Goal: Task Accomplishment & Management: Complete application form

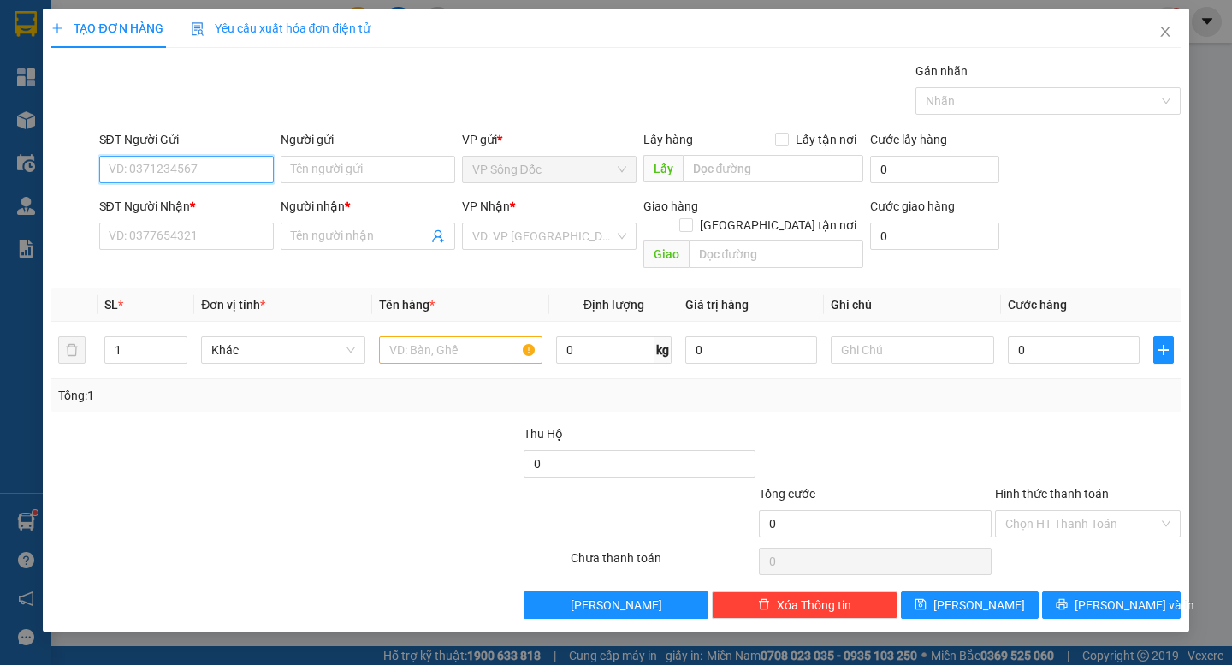
click at [184, 167] on input "SĐT Người Gửi" at bounding box center [186, 169] width 174 height 27
type input "0968364359"
click at [213, 217] on div "0968364359 0968364359 - TRANG" at bounding box center [186, 203] width 174 height 34
click at [213, 206] on div "SĐT Người Nhận *" at bounding box center [186, 206] width 174 height 19
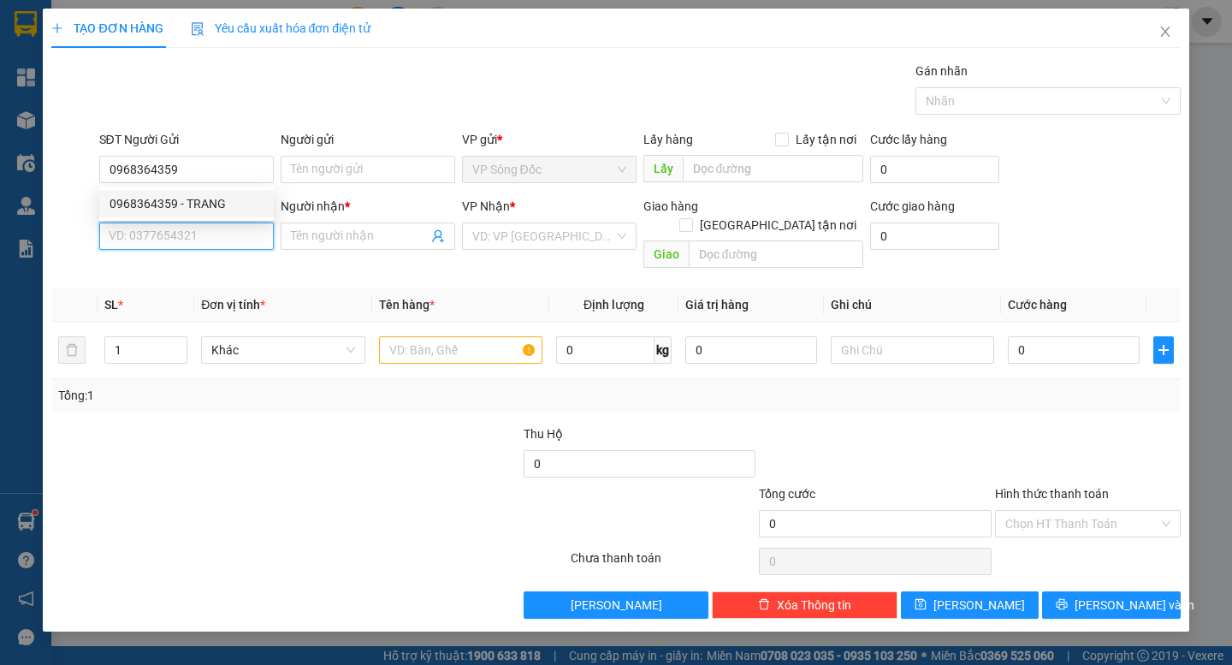
click at [213, 222] on input "SĐT Người Nhận *" at bounding box center [186, 235] width 174 height 27
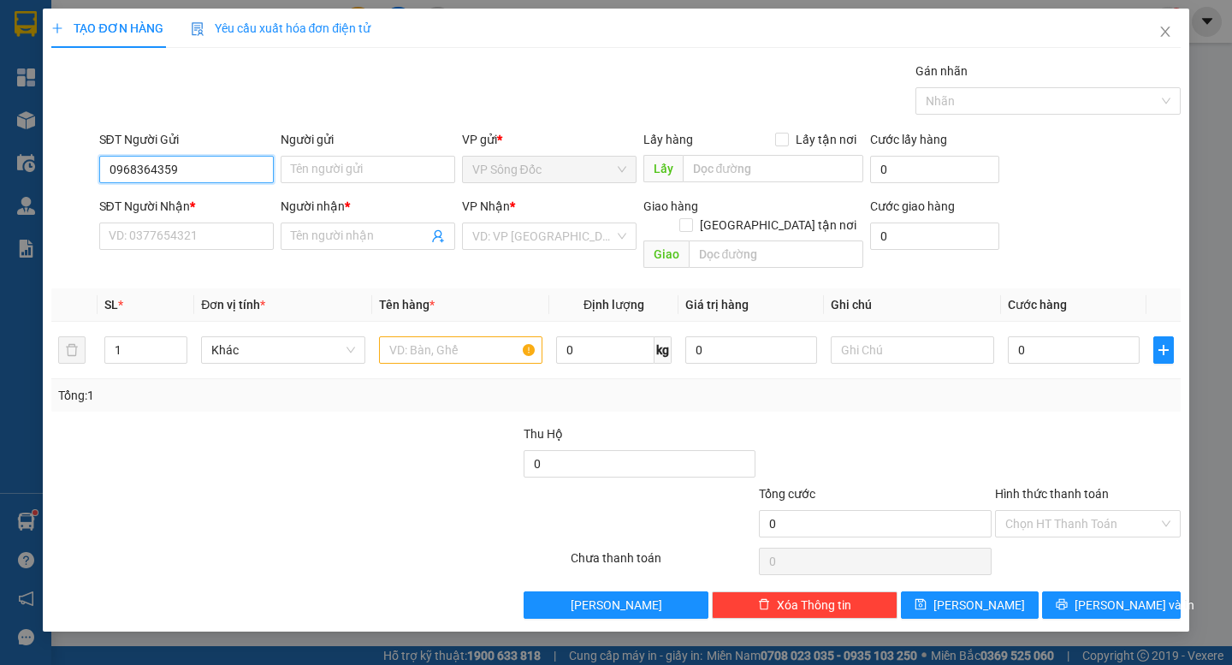
click at [211, 179] on input "0968364359" at bounding box center [186, 169] width 174 height 27
click at [196, 205] on div "0968364359 - TRANG" at bounding box center [186, 203] width 154 height 19
type input "TRANG"
click at [208, 234] on input "SĐT Người Nhận *" at bounding box center [186, 235] width 174 height 27
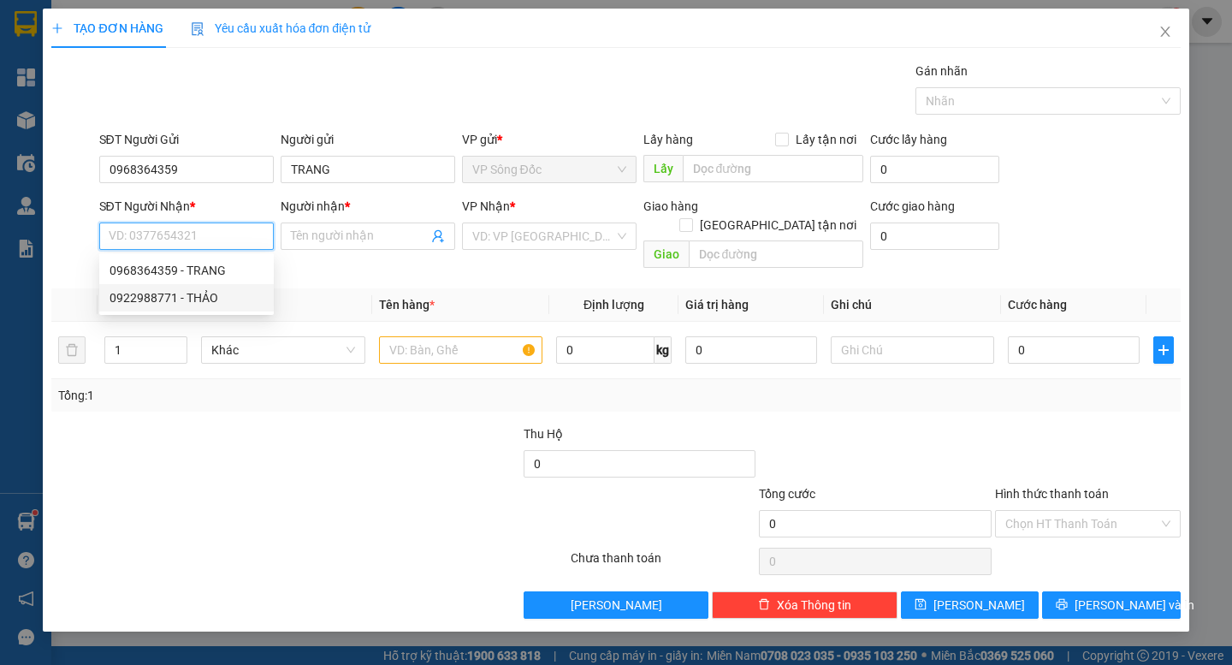
click at [204, 295] on div "0922988771 - THẢO" at bounding box center [186, 297] width 154 height 19
type input "0922988771"
type input "THẢO"
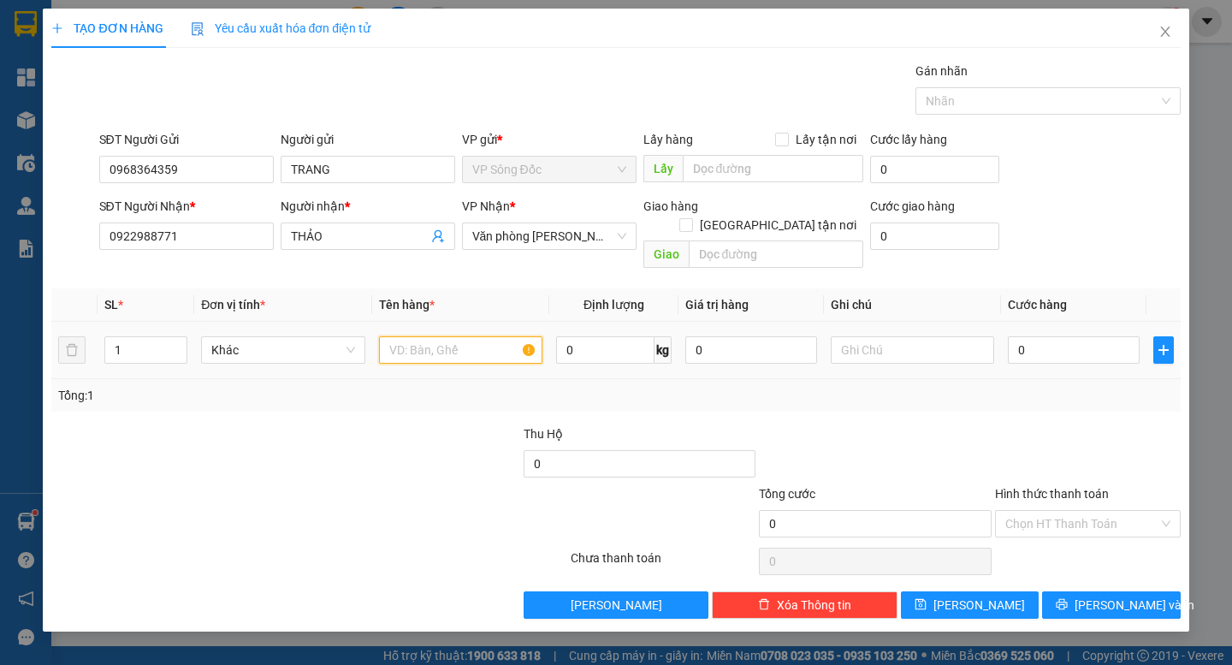
click at [397, 336] on input "text" at bounding box center [460, 349] width 163 height 27
type input "thùng"
click at [1038, 336] on input "0" at bounding box center [1074, 349] width 132 height 27
type input "004"
type input "4"
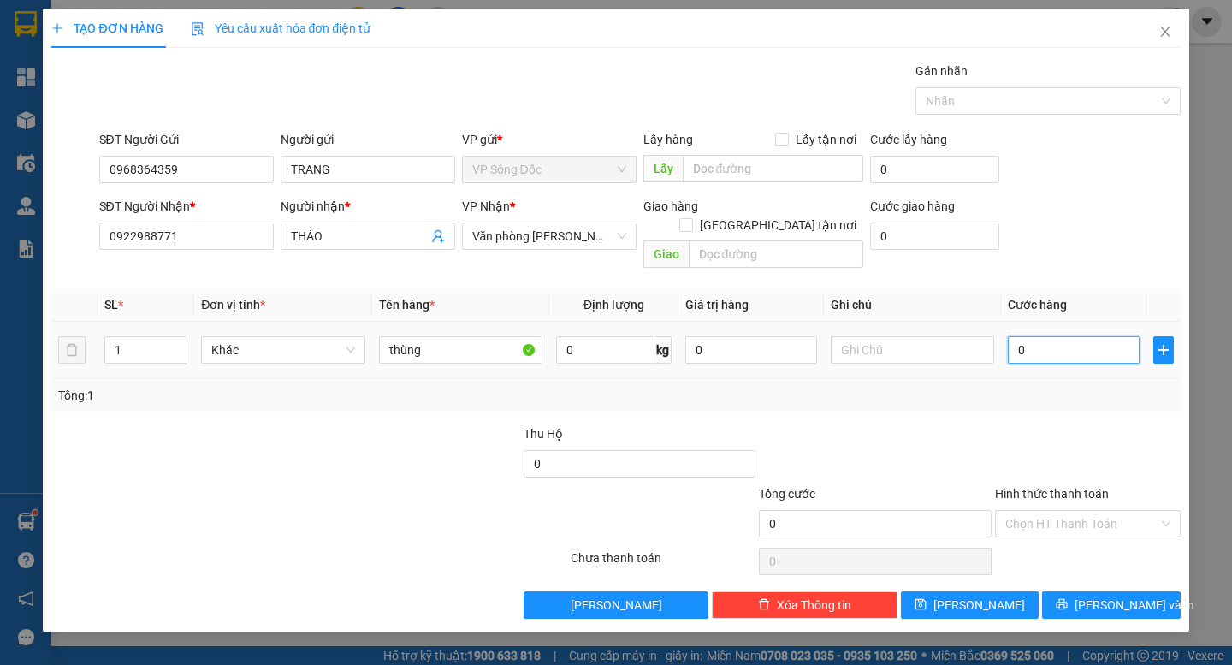
type input "4"
type input "0.040"
type input "40"
type input "40.000"
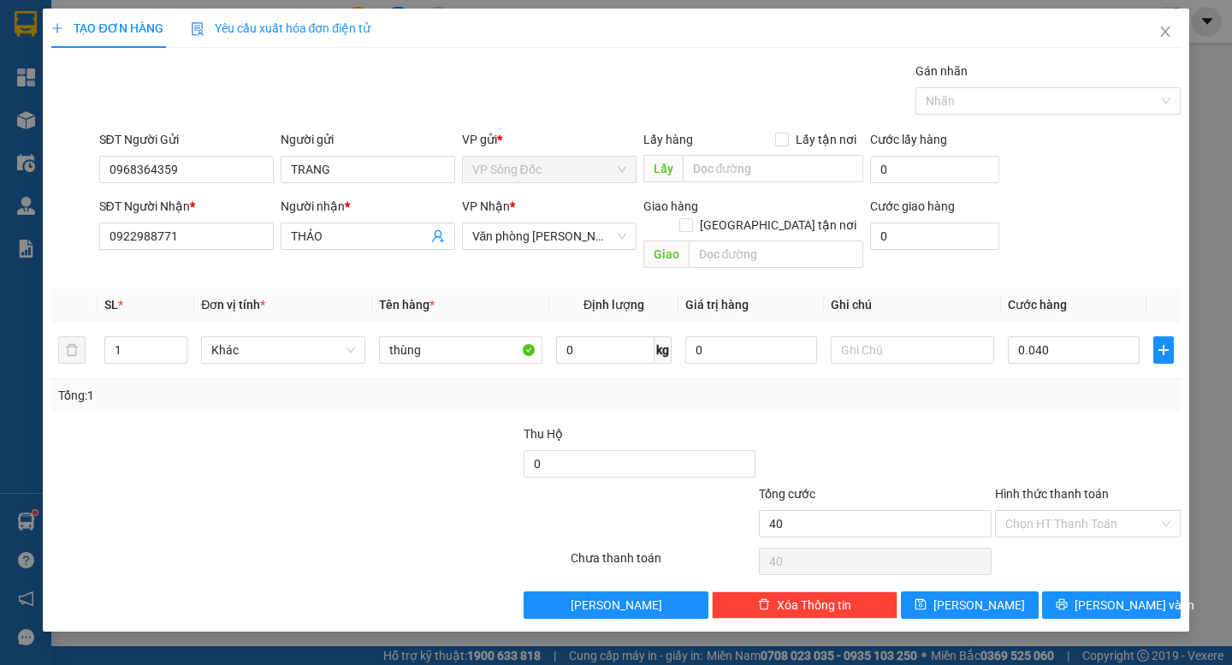
type input "40.000"
click at [1070, 386] on div "Tổng: 1" at bounding box center [615, 395] width 1115 height 19
click at [1071, 511] on input "Hình thức thanh toán" at bounding box center [1081, 524] width 153 height 26
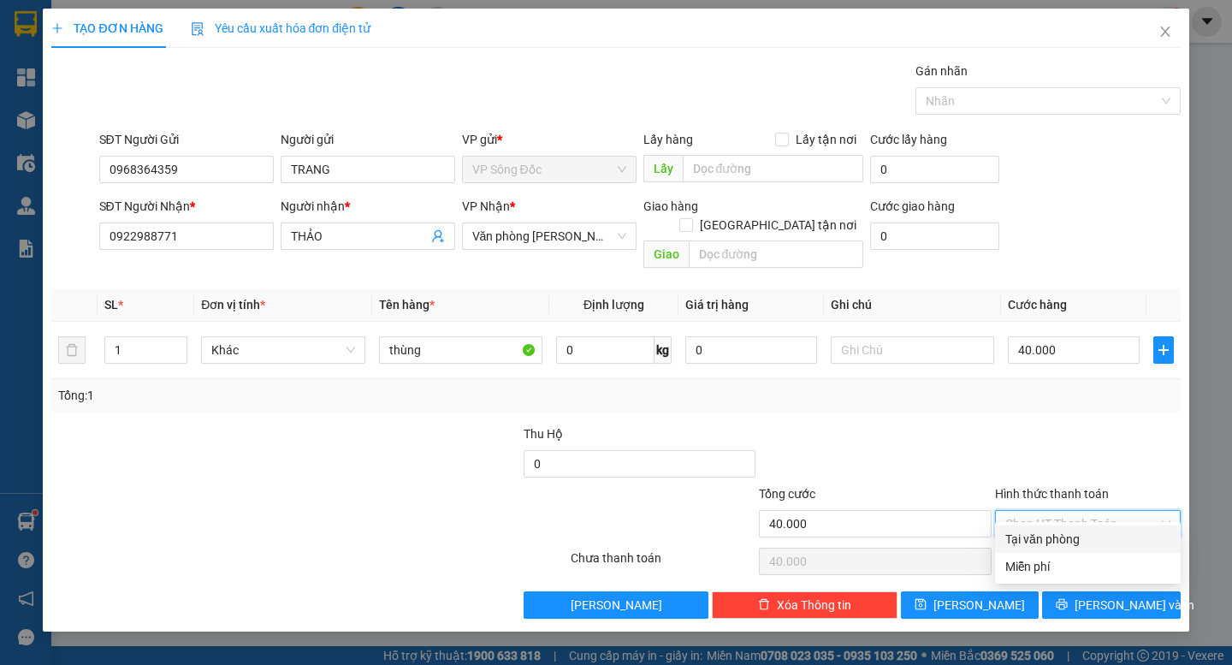
click at [1076, 535] on div "Tại văn phòng" at bounding box center [1087, 538] width 165 height 19
type input "0"
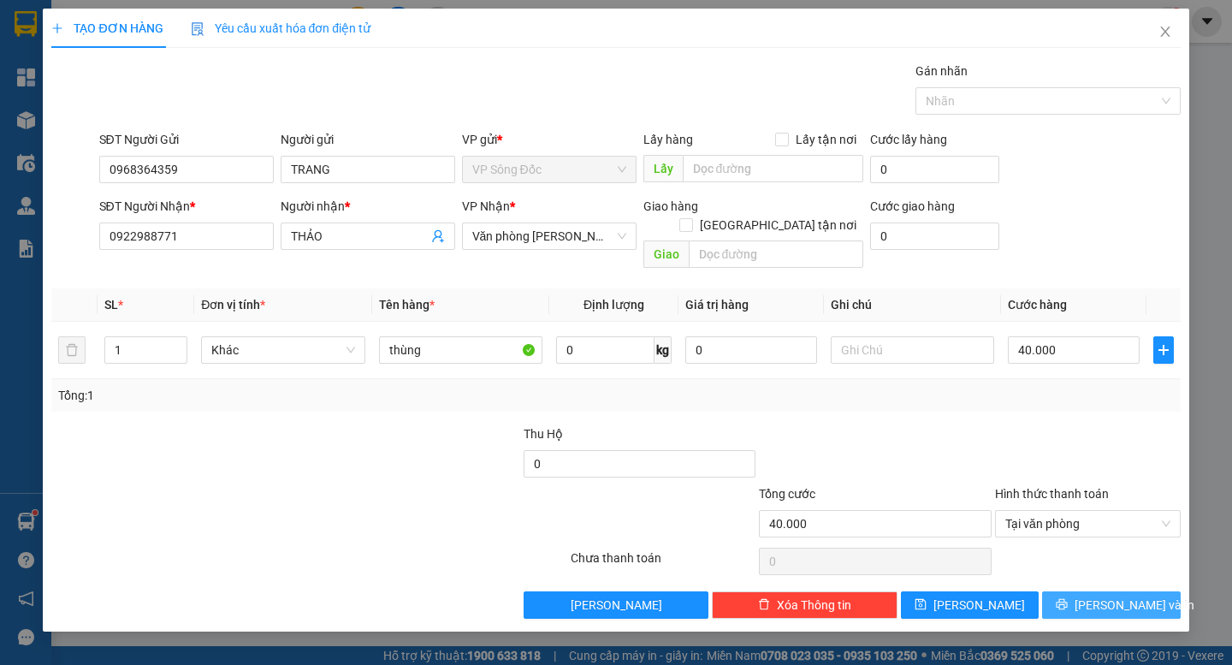
click at [1115, 595] on span "[PERSON_NAME] và In" at bounding box center [1134, 604] width 120 height 19
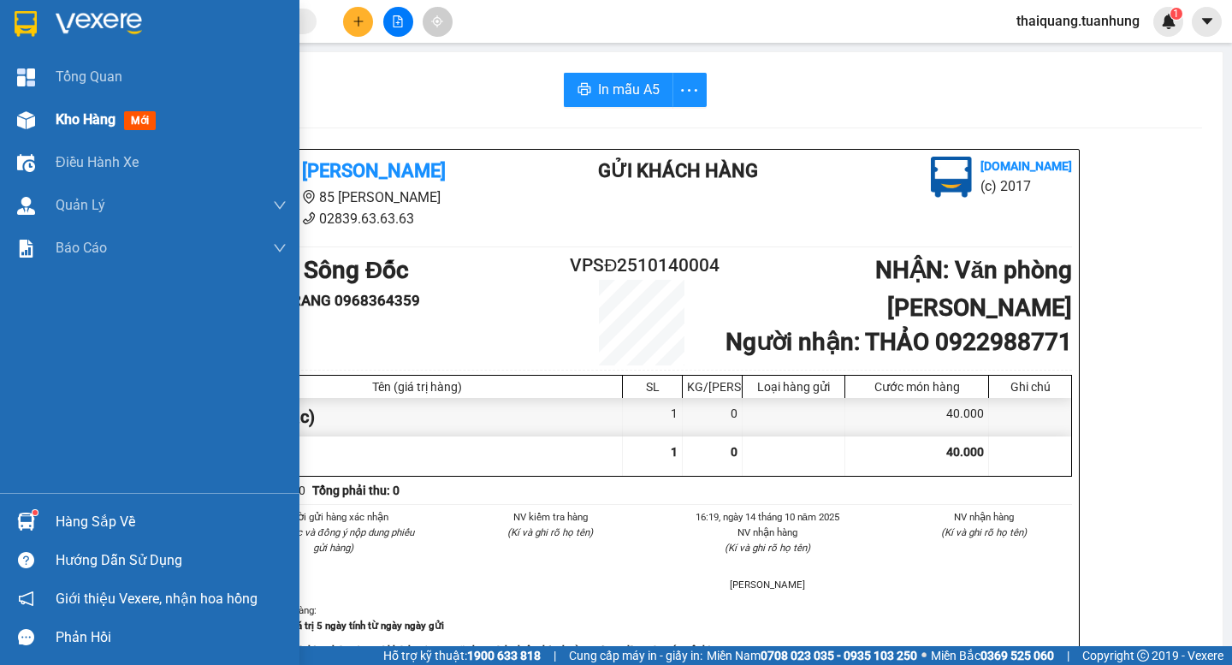
click at [33, 116] on img at bounding box center [26, 120] width 18 height 18
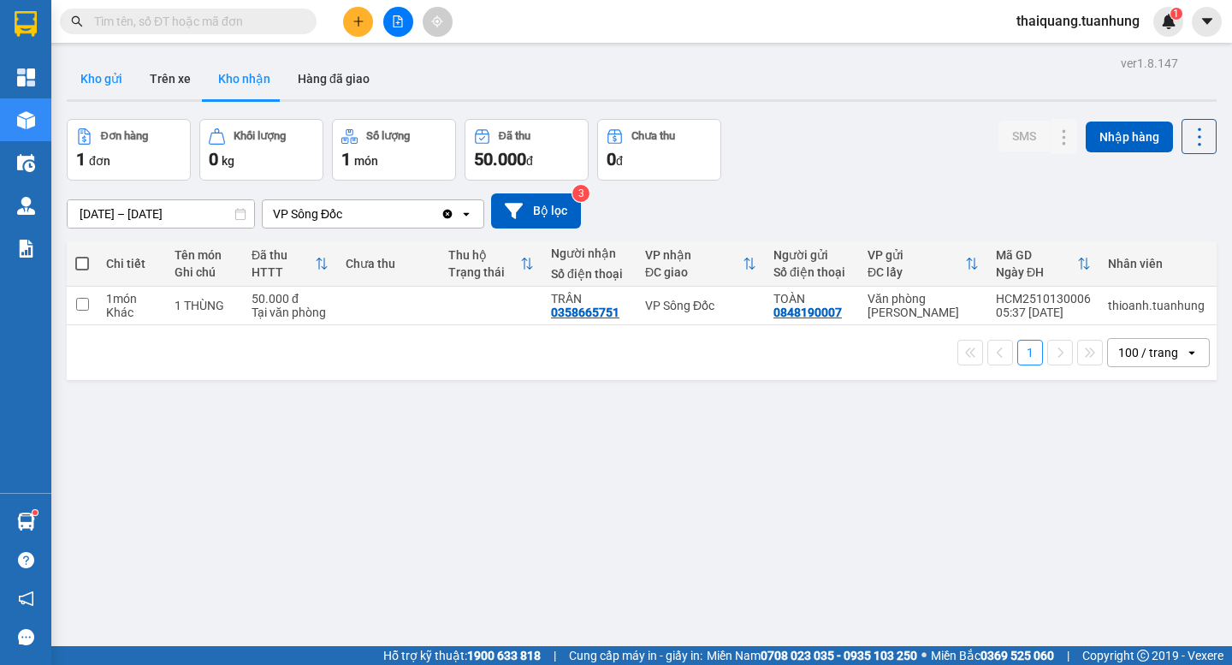
click at [116, 80] on button "Kho gửi" at bounding box center [101, 78] width 69 height 41
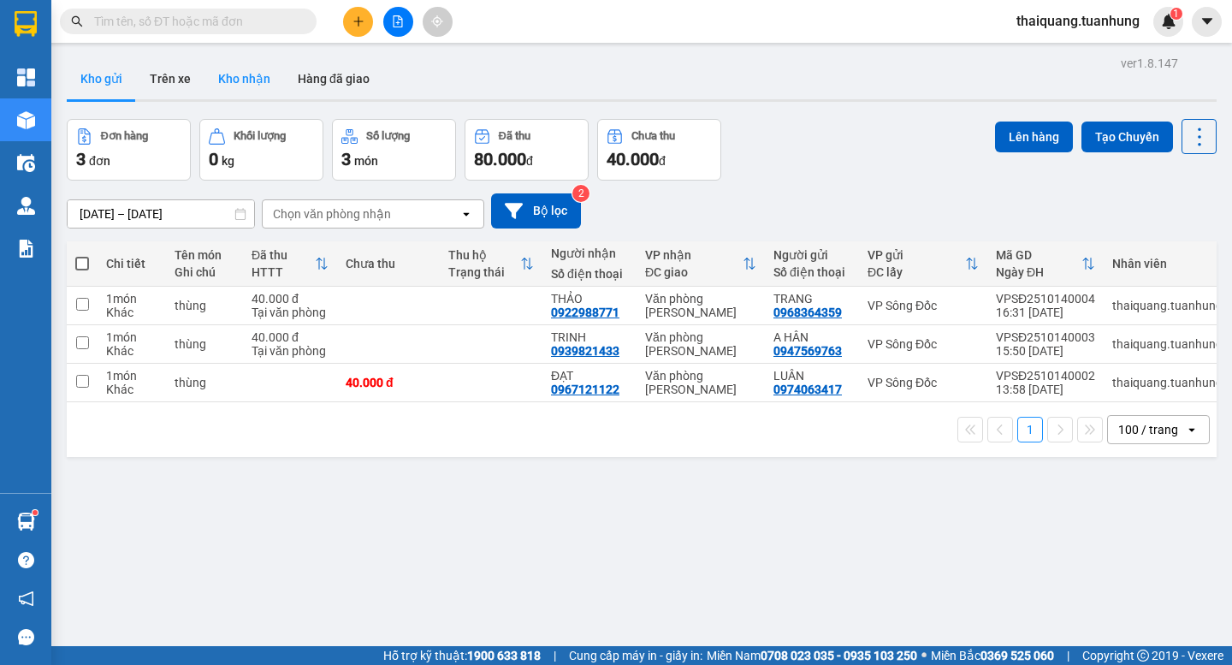
click at [249, 74] on button "Kho nhận" at bounding box center [244, 78] width 80 height 41
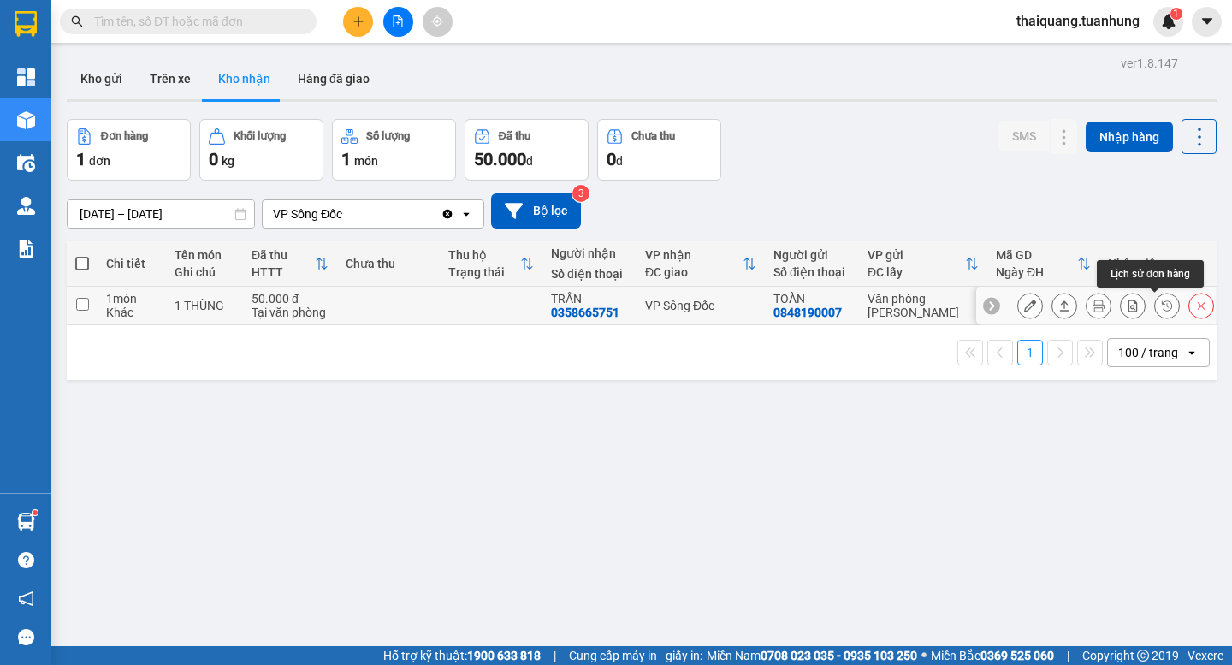
click at [1161, 311] on icon at bounding box center [1167, 305] width 12 height 12
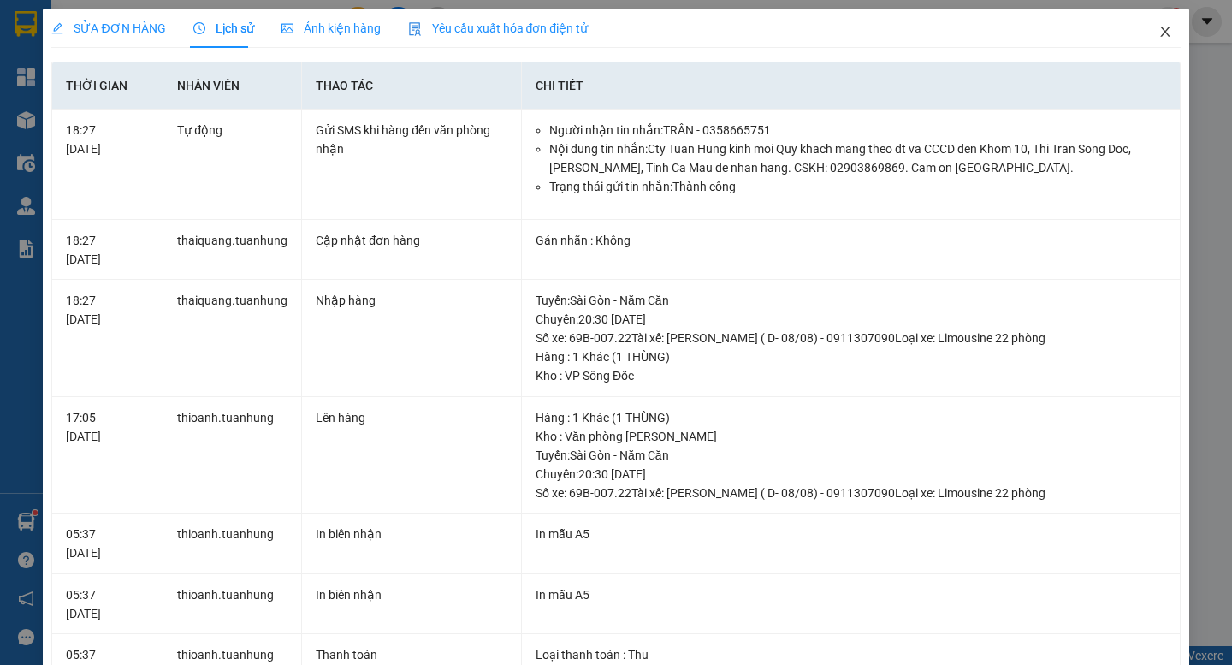
click at [1158, 31] on icon "close" at bounding box center [1165, 32] width 14 height 14
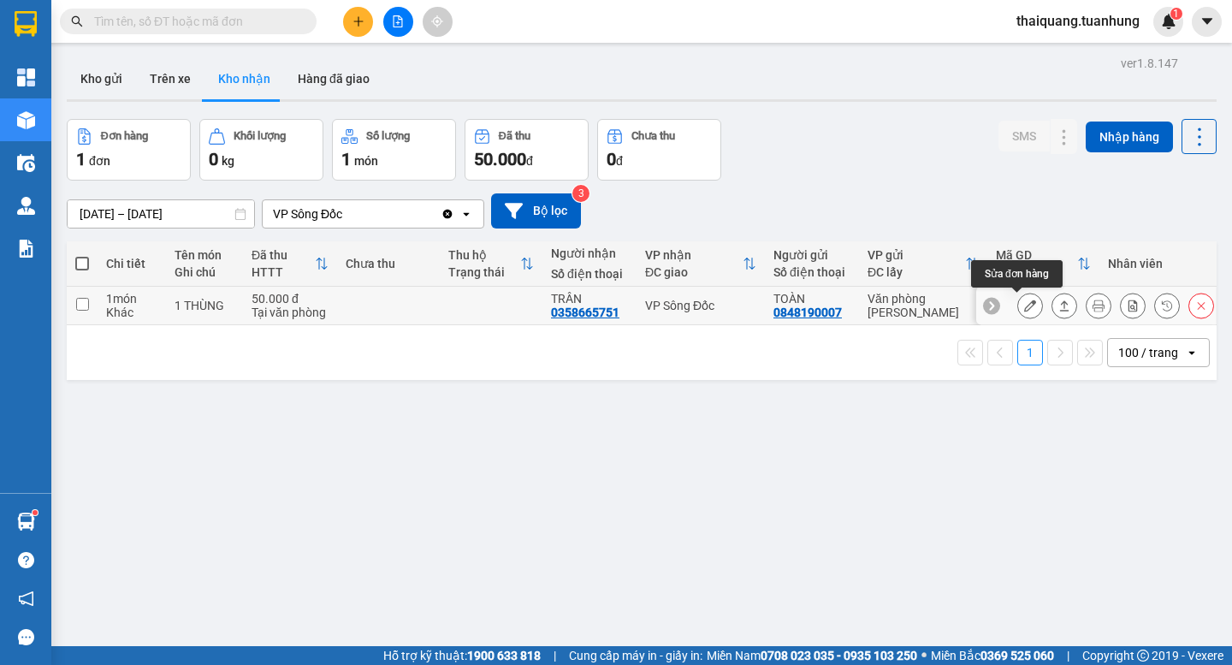
click at [1024, 307] on icon at bounding box center [1030, 305] width 12 height 12
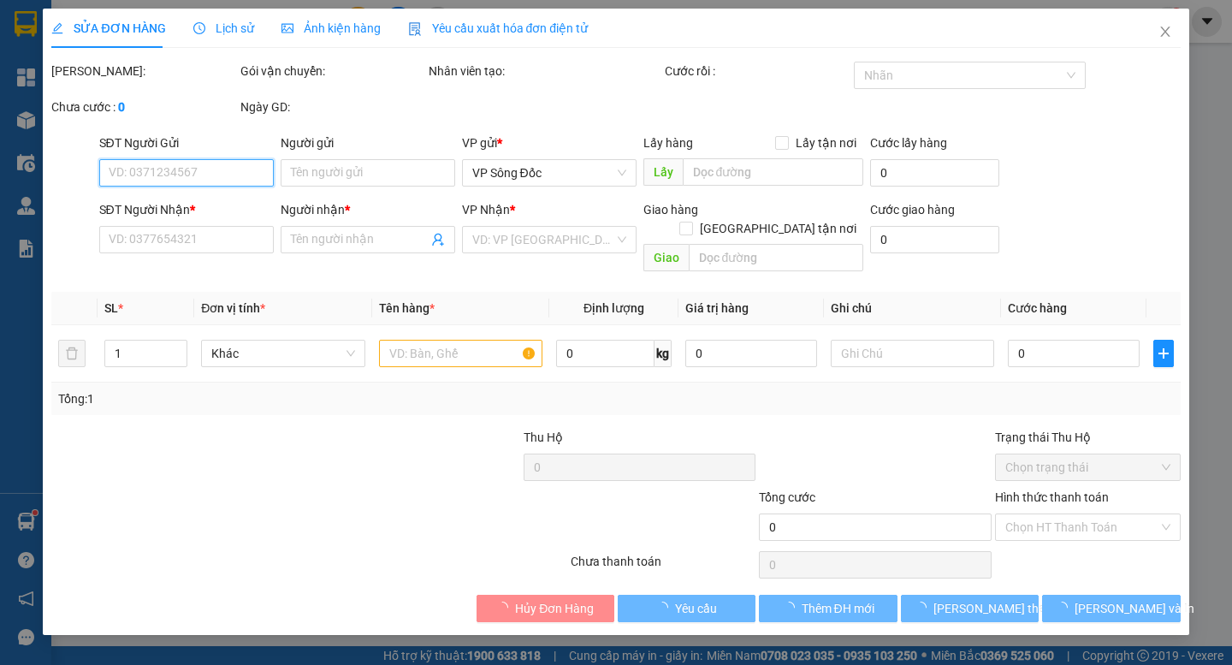
type input "0848190007"
type input "TOÀN"
type input "0358665751"
type input "TRÂN"
type input "50.000"
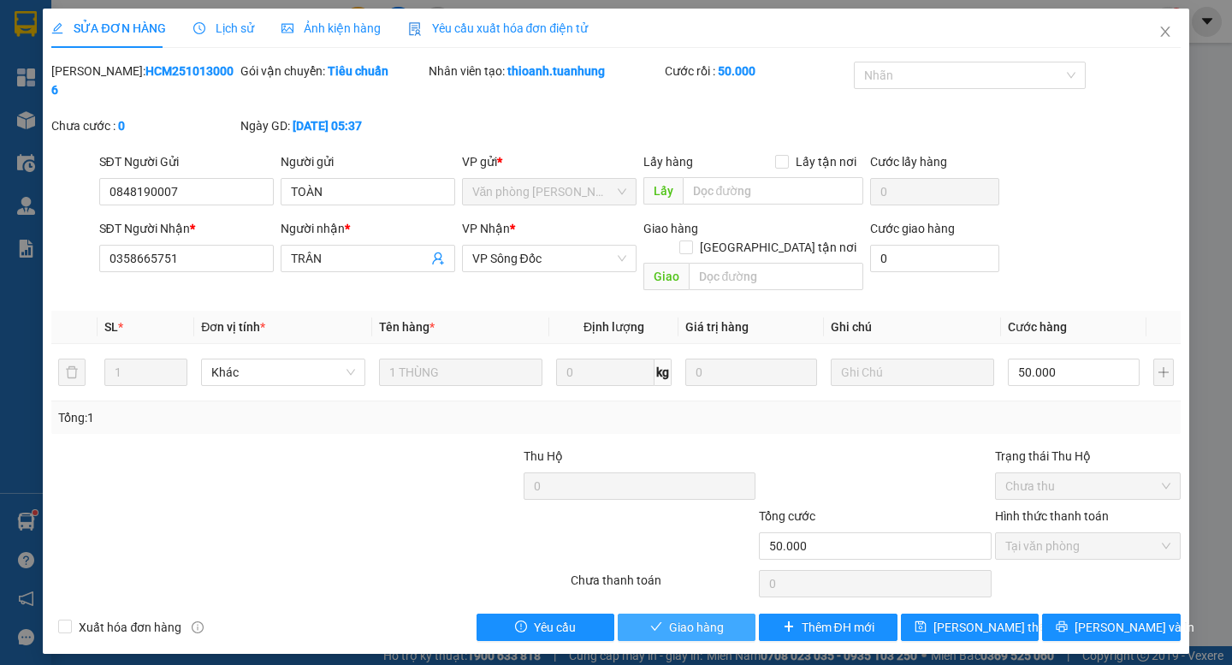
click at [718, 618] on span "Giao hàng" at bounding box center [696, 627] width 55 height 19
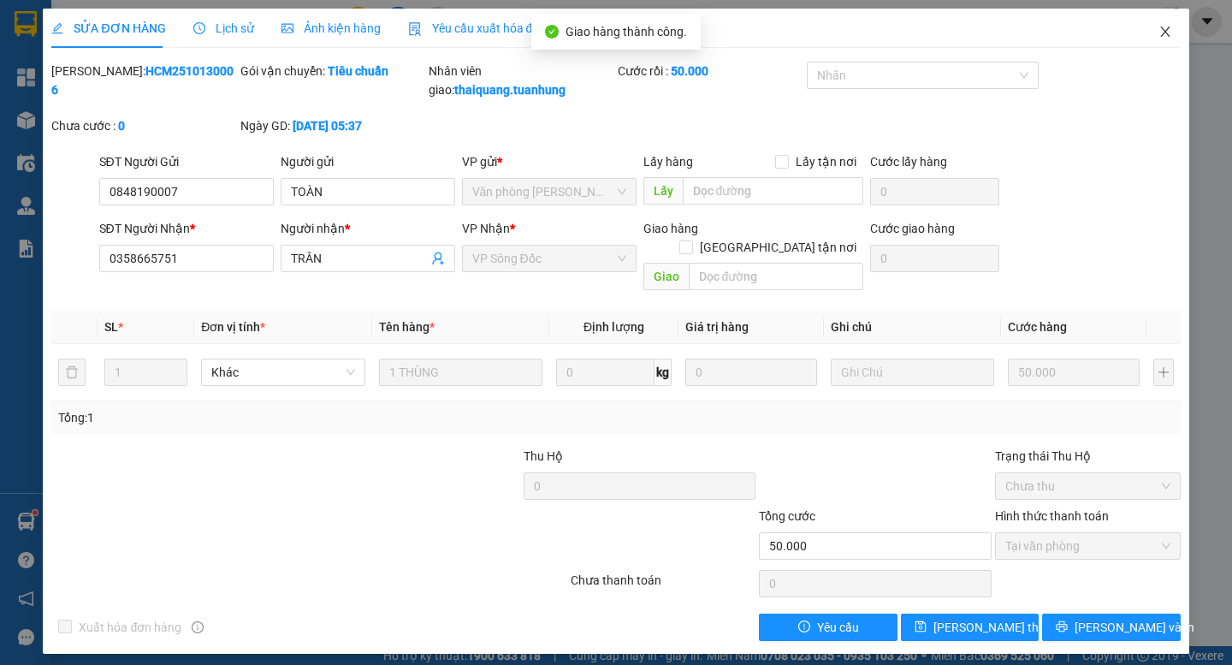
click at [1167, 28] on icon "close" at bounding box center [1165, 32] width 14 height 14
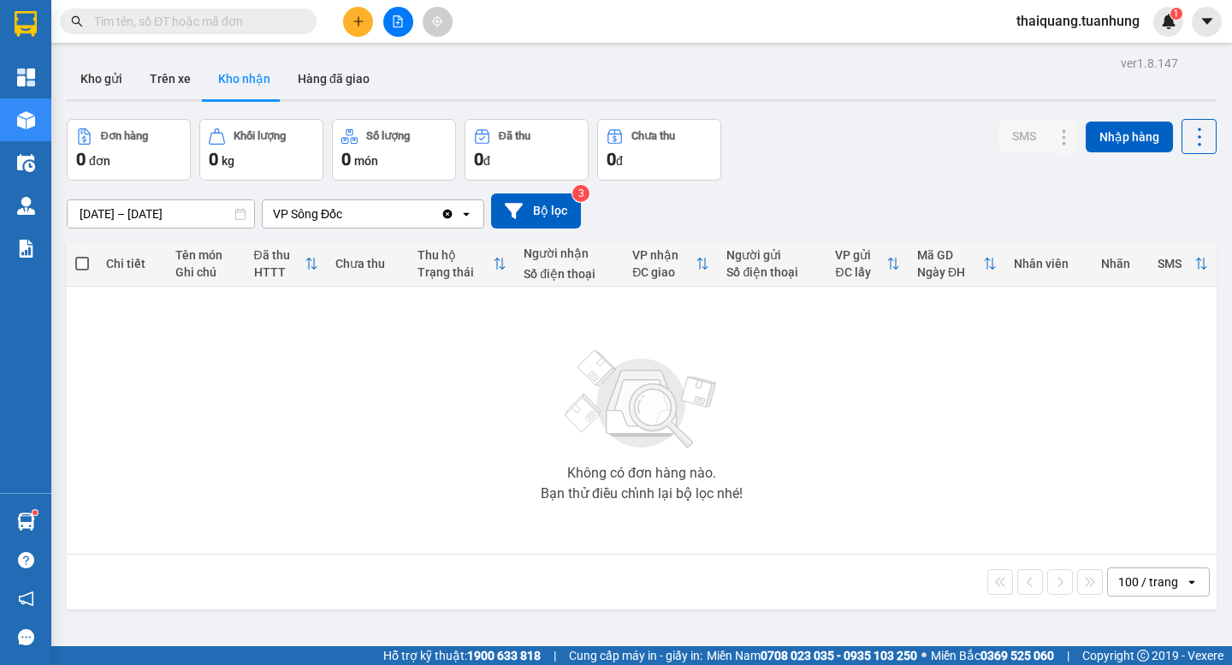
click at [362, 27] on button at bounding box center [358, 22] width 30 height 30
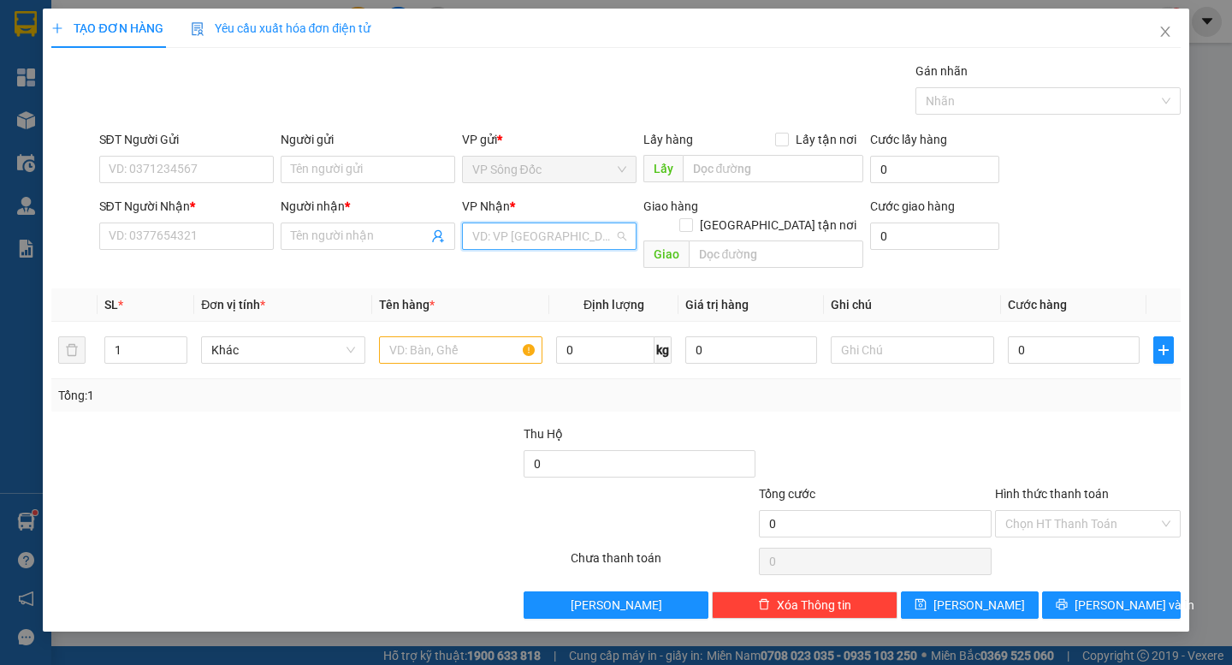
click at [560, 228] on input "search" at bounding box center [543, 236] width 142 height 26
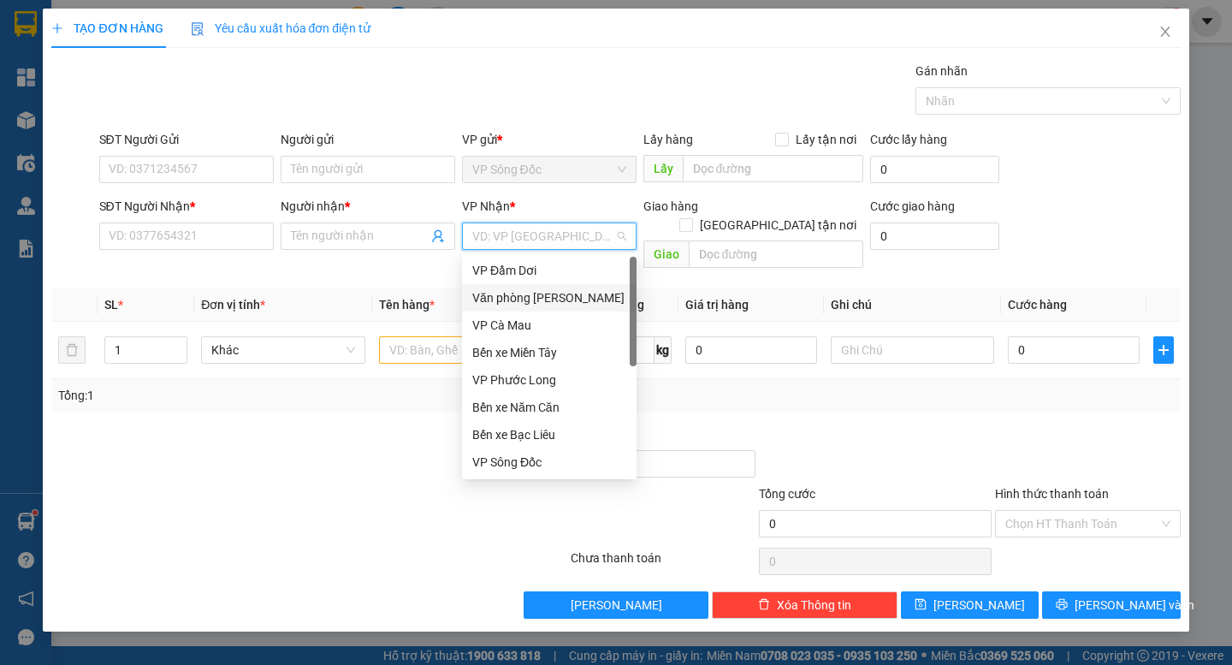
click at [571, 296] on div "Văn phòng [PERSON_NAME]" at bounding box center [549, 297] width 154 height 19
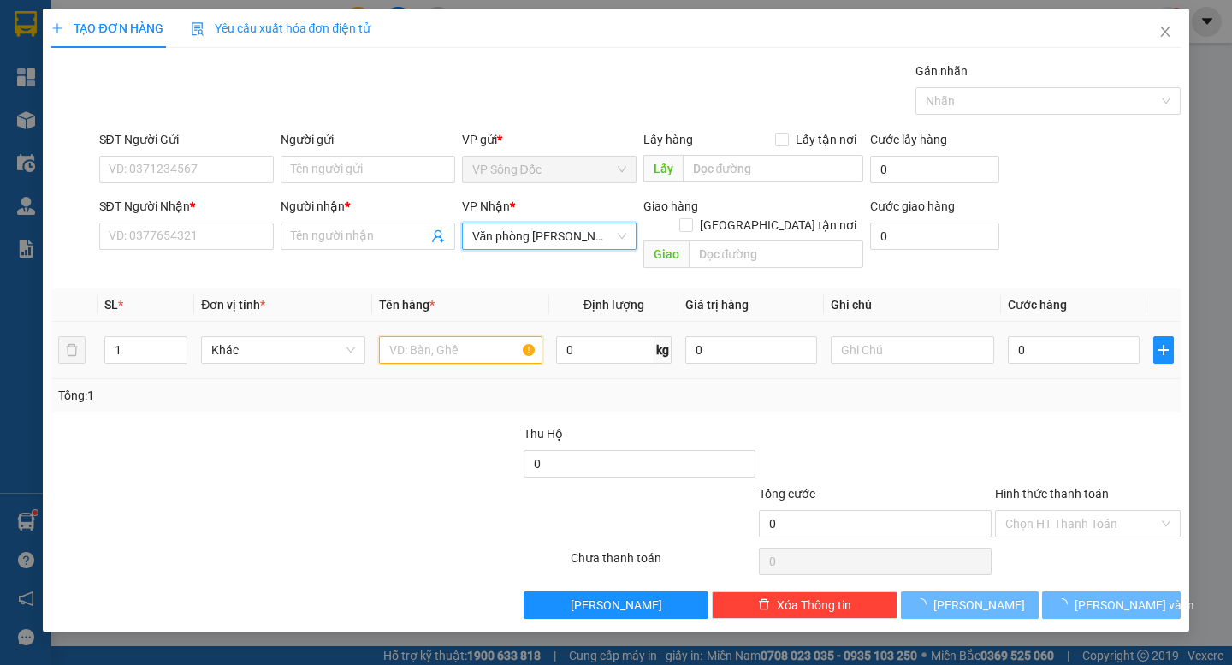
click at [453, 336] on input "text" at bounding box center [460, 349] width 163 height 27
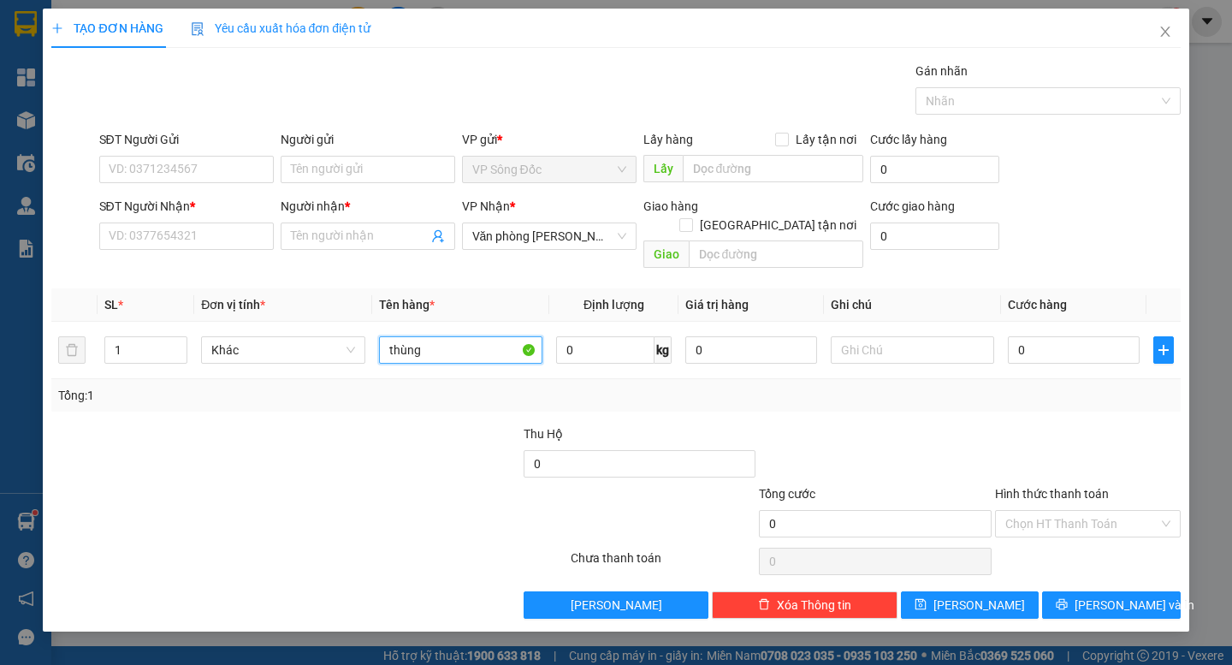
type input "thùng"
click at [1168, 28] on icon "close" at bounding box center [1164, 32] width 9 height 10
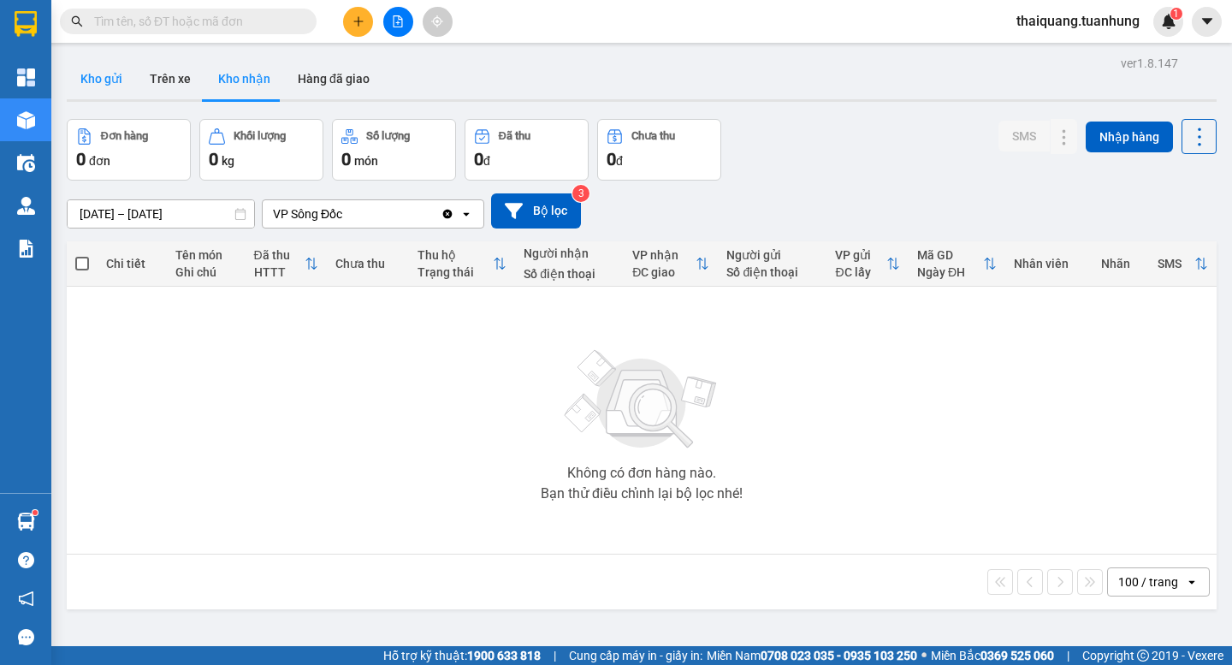
click at [98, 86] on button "Kho gửi" at bounding box center [101, 78] width 69 height 41
